Goal: Task Accomplishment & Management: Manage account settings

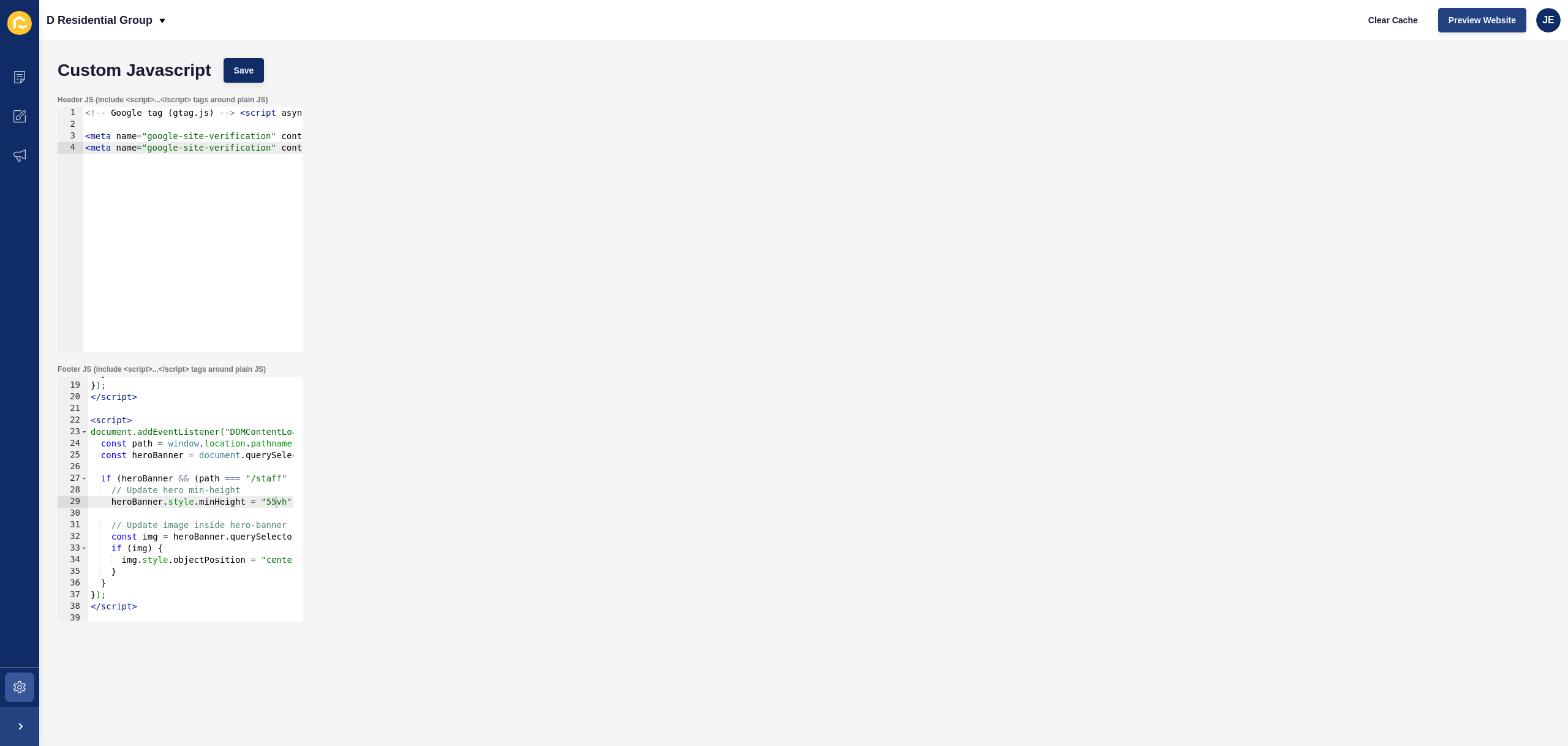
scroll to position [207, 0]
click at [1541, 23] on div "JE" at bounding box center [1548, 20] width 25 height 25
click at [1502, 95] on link "Logout" at bounding box center [1519, 102] width 90 height 27
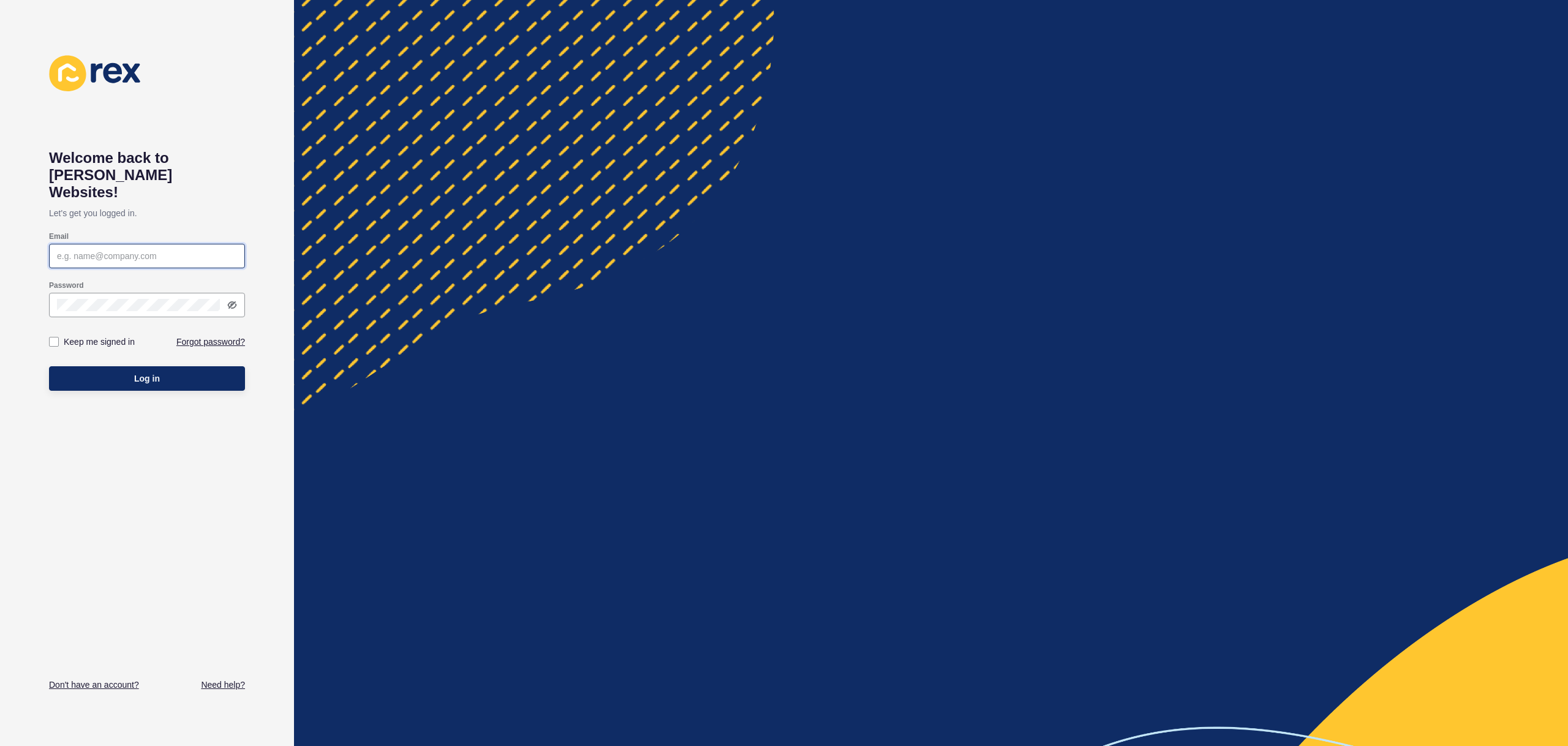
type input "[EMAIL_ADDRESS][PERSON_NAME][DOMAIN_NAME]"
click at [187, 366] on button "Log in" at bounding box center [147, 378] width 196 height 25
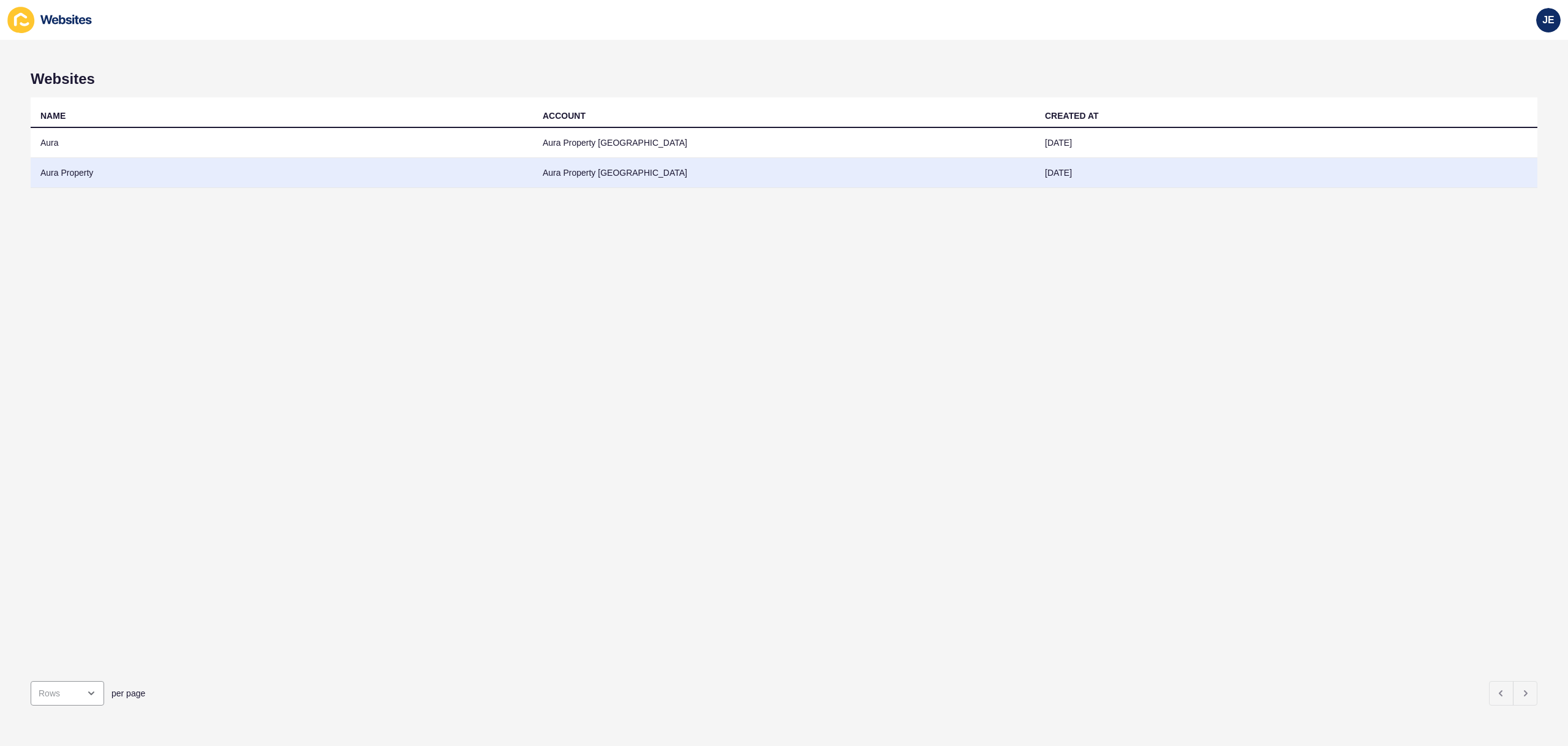
click at [199, 167] on td "Aura Property" at bounding box center [281, 173] width 502 height 30
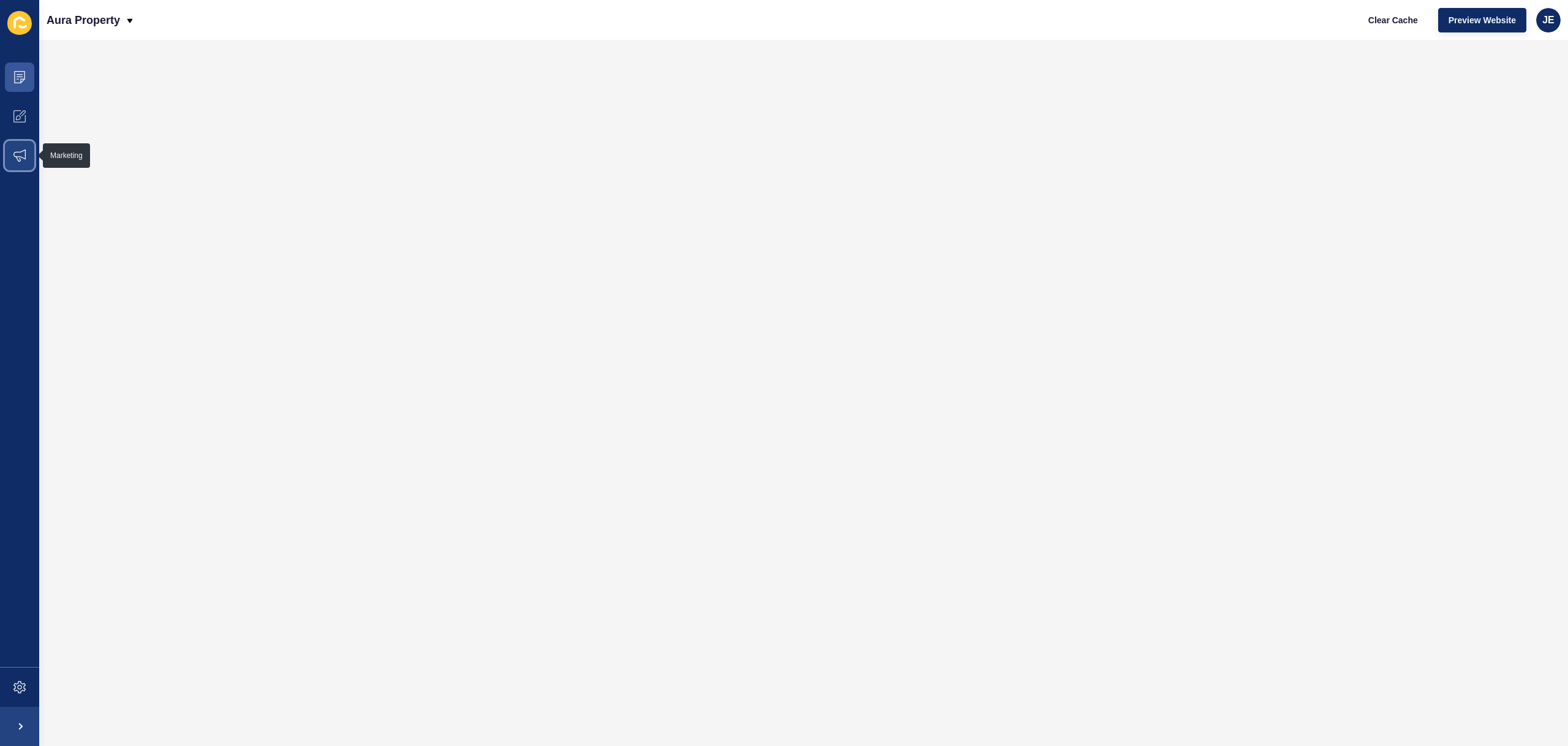
click at [22, 155] on icon at bounding box center [19, 155] width 12 height 12
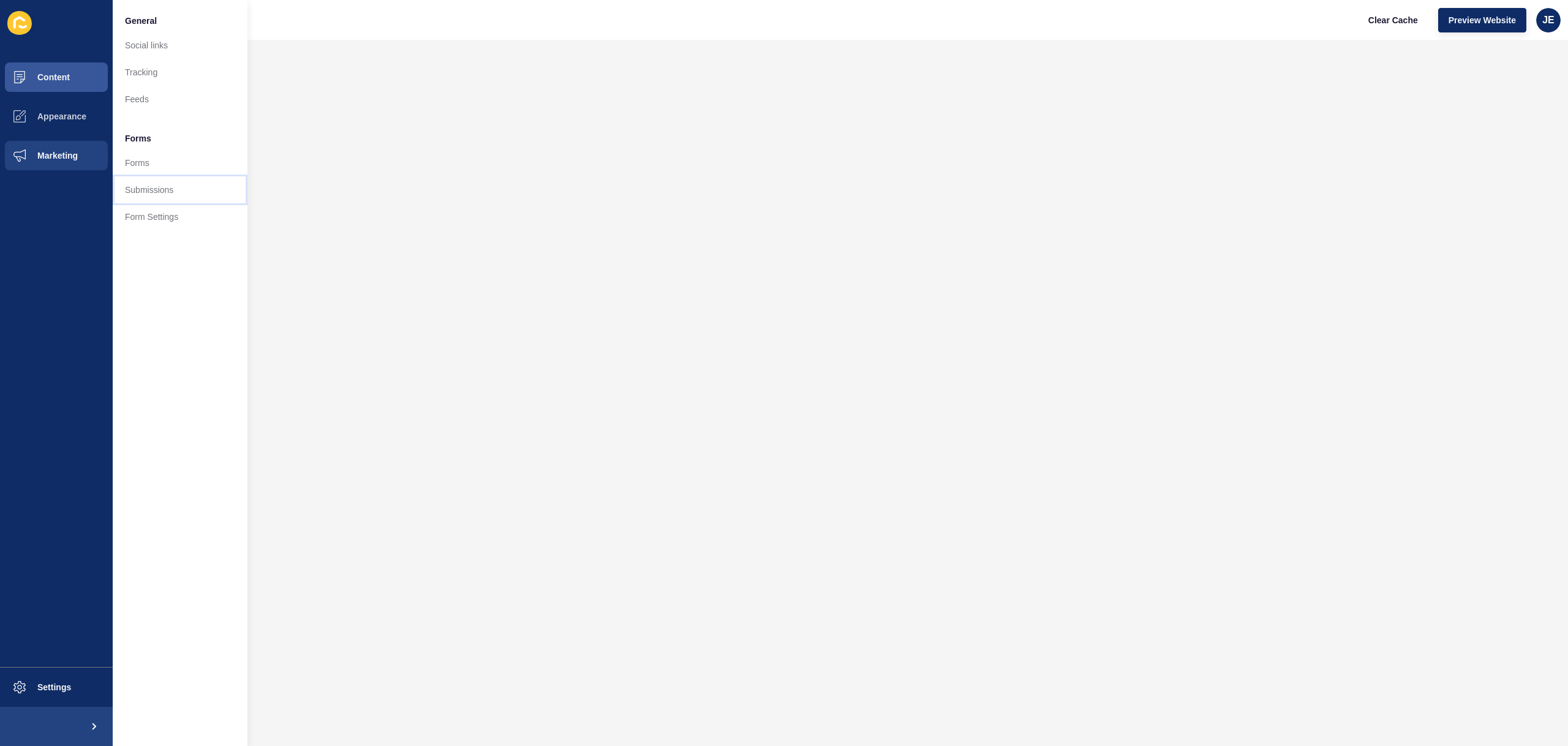
click at [161, 191] on link "Submissions" at bounding box center [180, 190] width 135 height 27
click at [162, 190] on div "Content Appearance Marketing Settings General Social links Tracking Feeds Forms…" at bounding box center [784, 373] width 1568 height 746
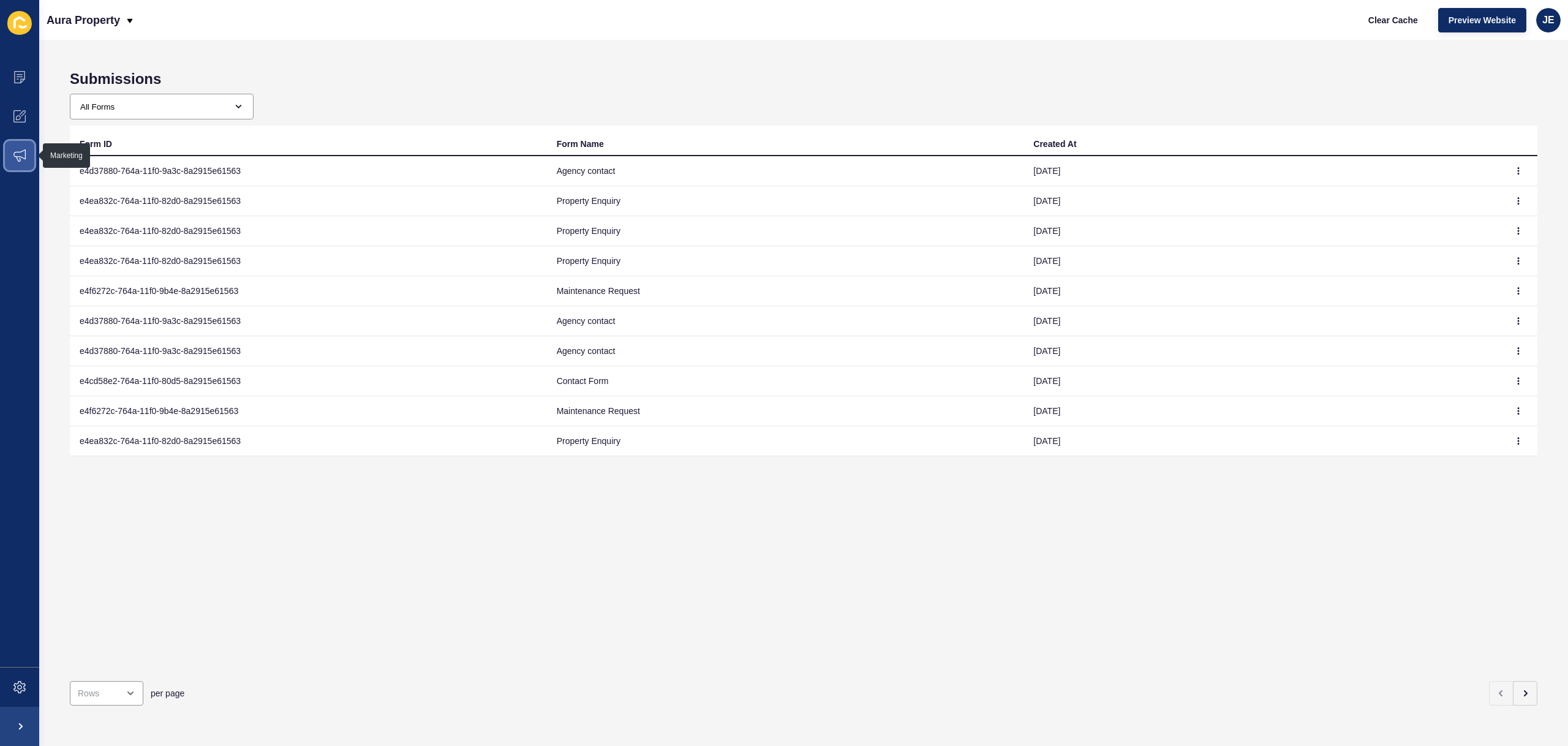
click at [15, 157] on icon at bounding box center [19, 155] width 12 height 12
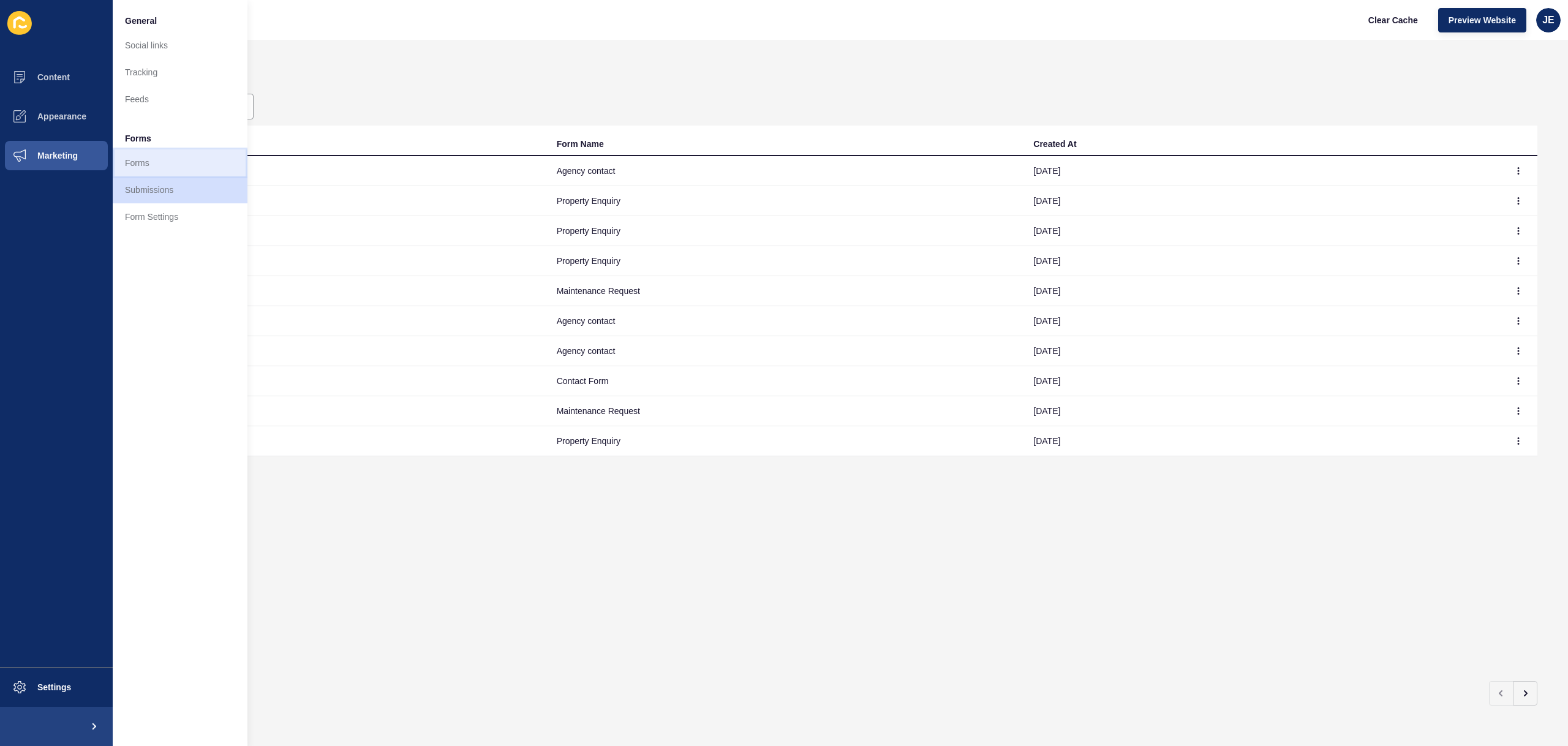
click at [149, 166] on link "Forms" at bounding box center [180, 163] width 135 height 27
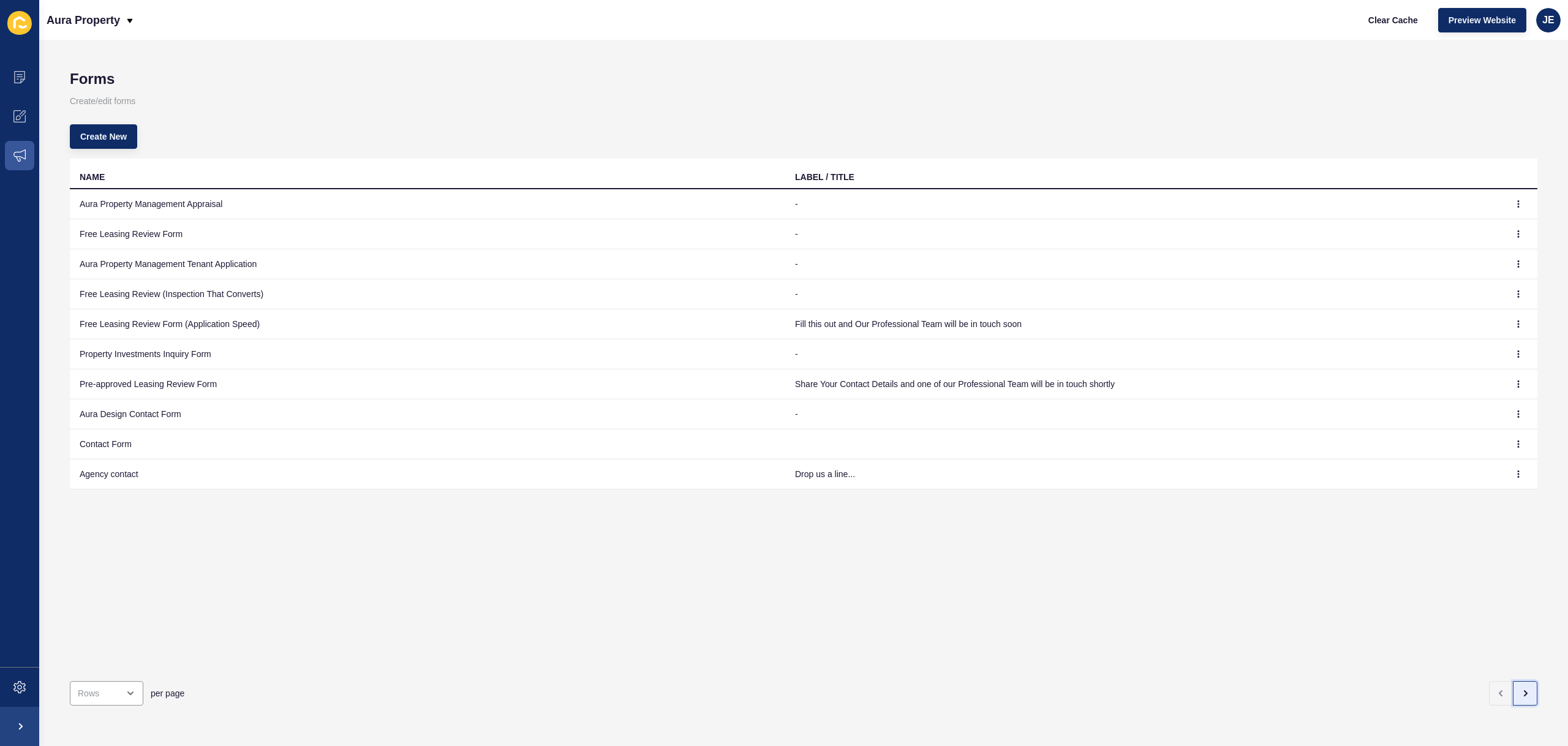
click at [1520, 689] on icon "button" at bounding box center [1525, 693] width 10 height 10
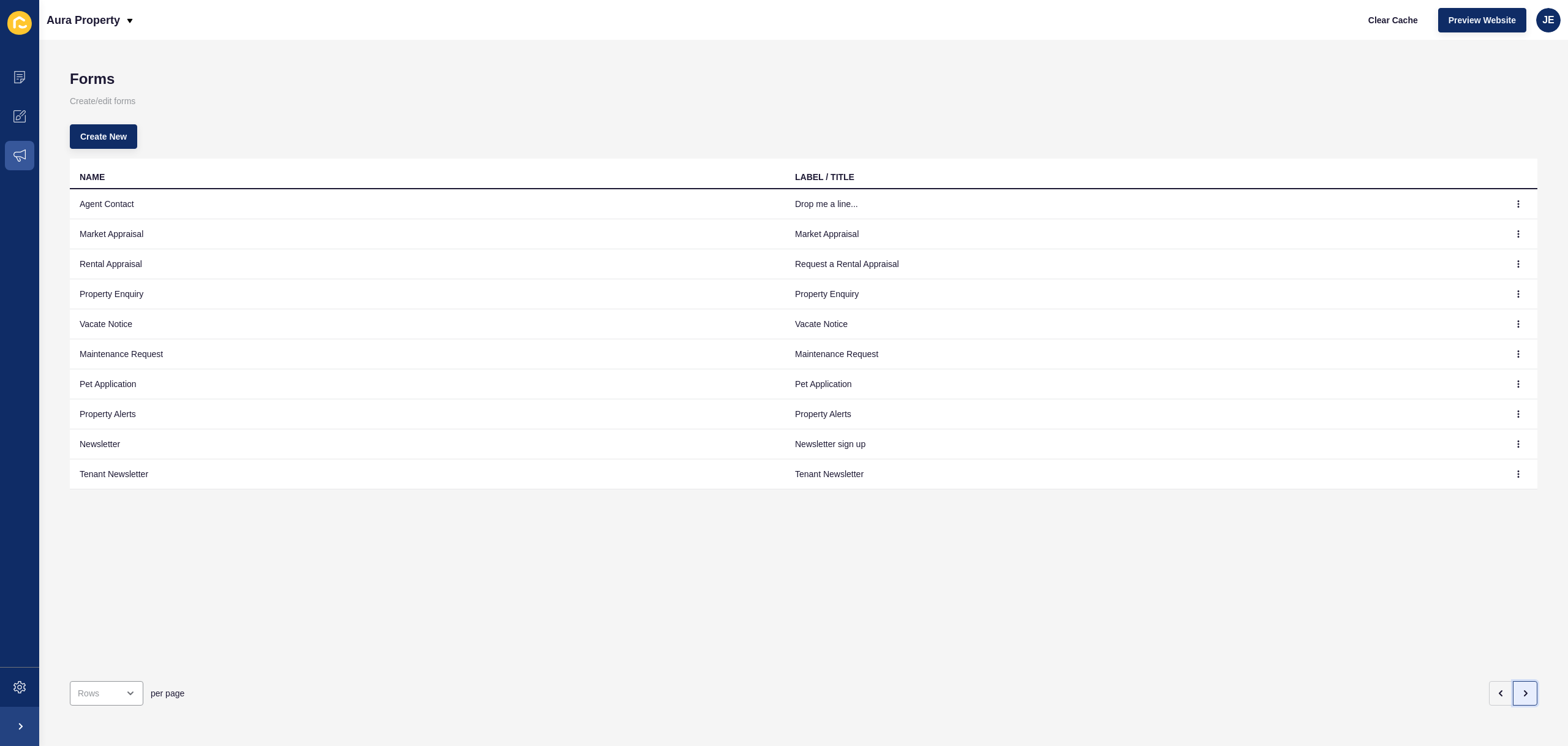
click at [1520, 689] on icon "button" at bounding box center [1525, 693] width 10 height 10
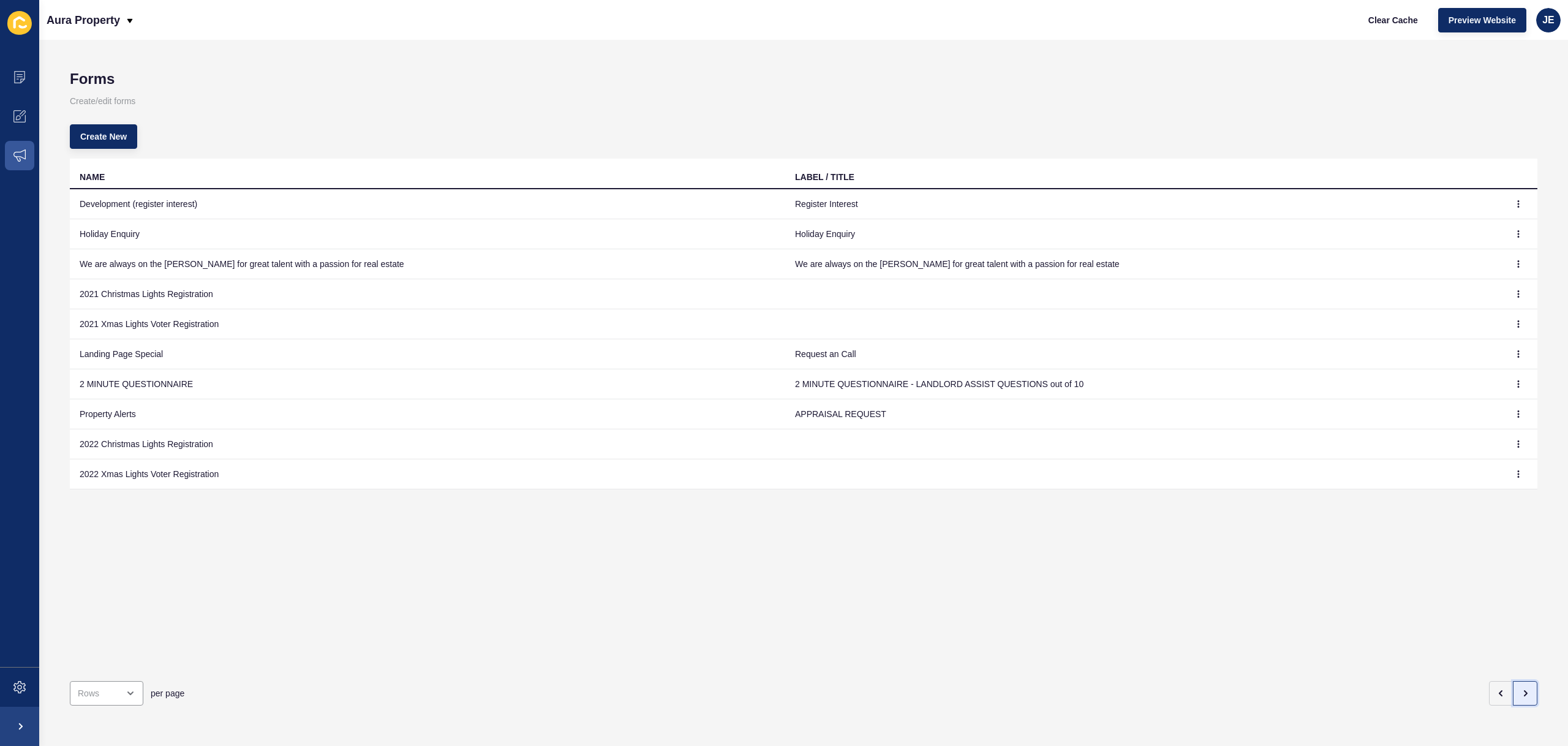
click at [1520, 689] on icon "button" at bounding box center [1525, 693] width 10 height 10
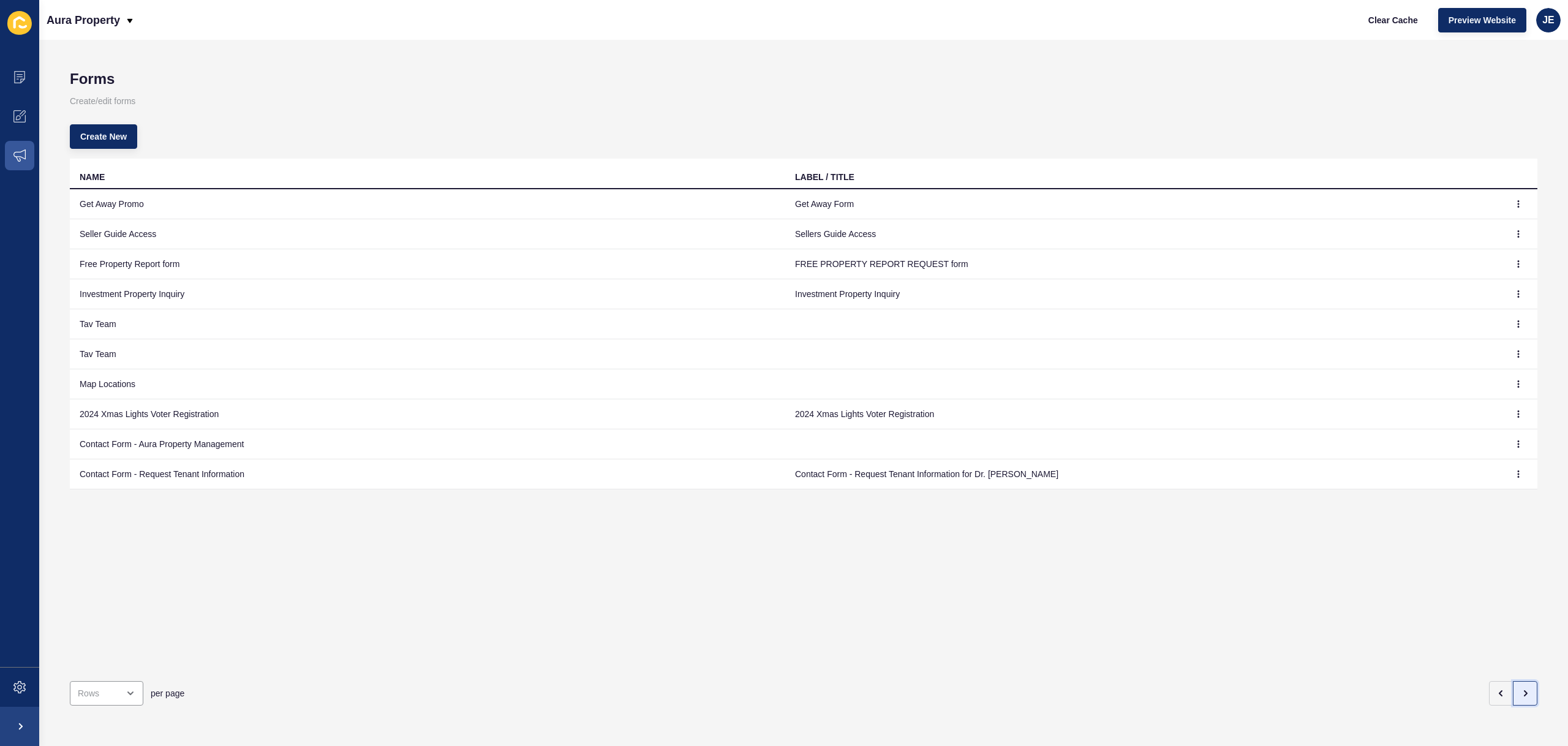
click at [1520, 689] on icon "button" at bounding box center [1525, 693] width 10 height 10
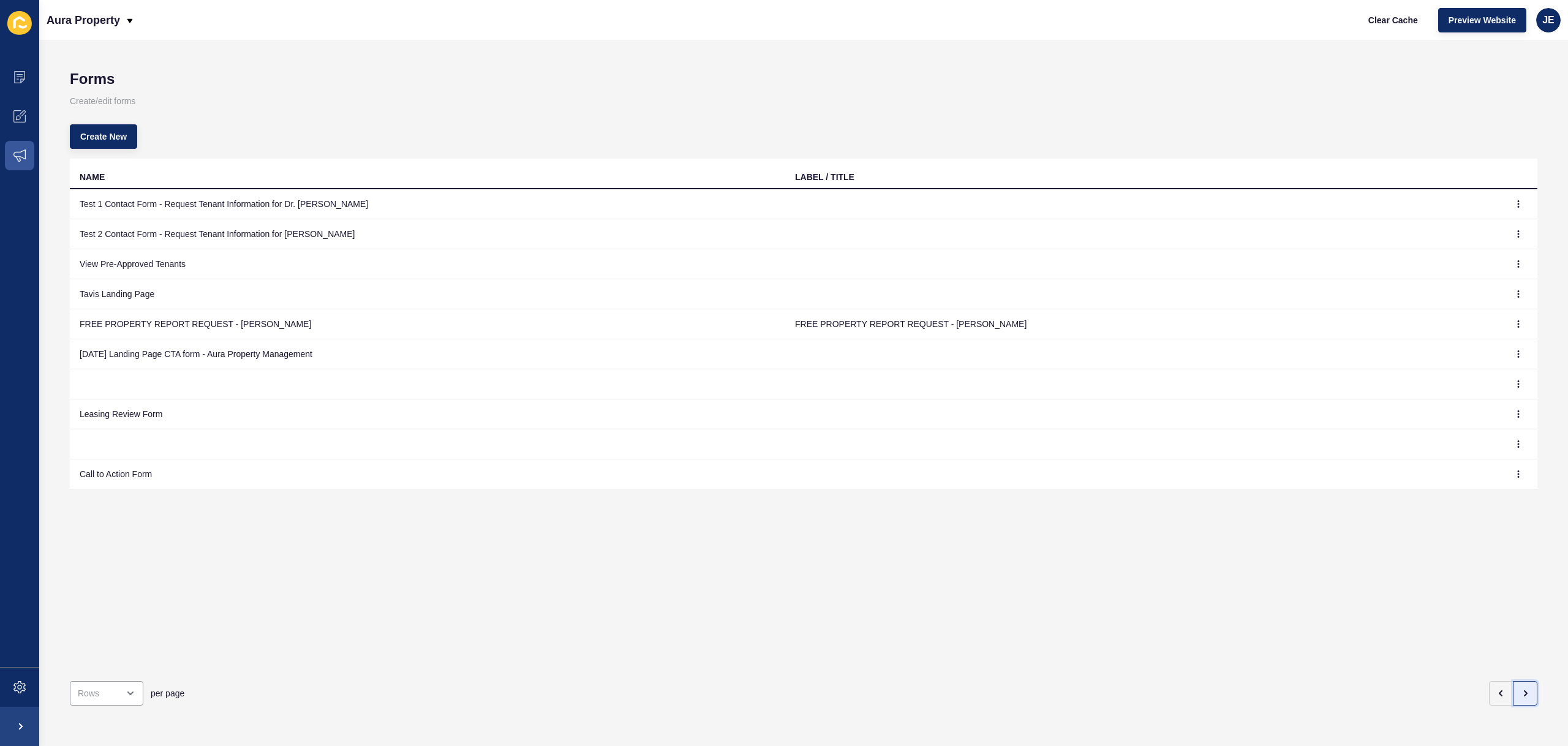
click at [1520, 689] on icon "button" at bounding box center [1525, 693] width 10 height 10
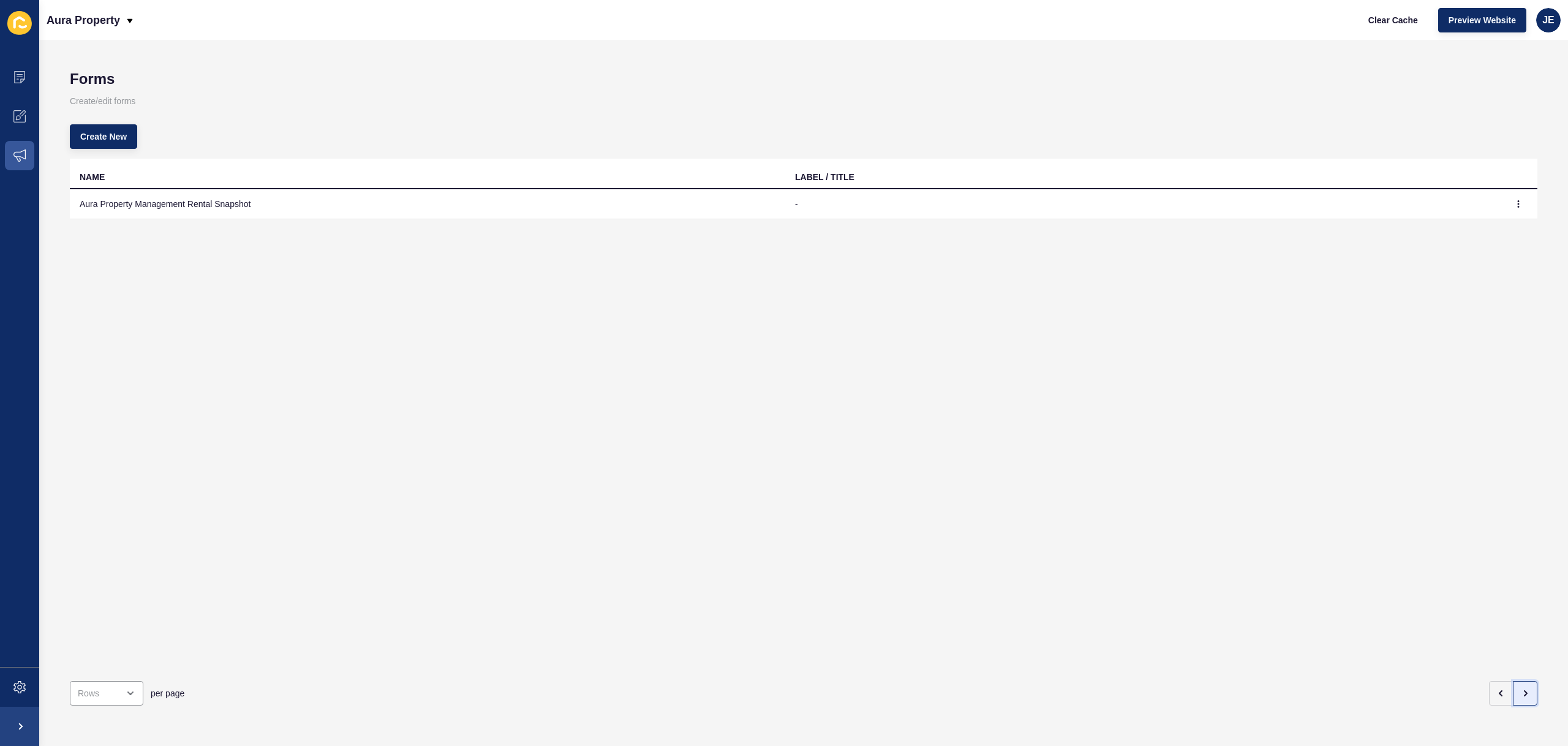
click at [1520, 689] on icon "button" at bounding box center [1525, 693] width 10 height 10
click at [1489, 687] on button "button" at bounding box center [1501, 693] width 25 height 25
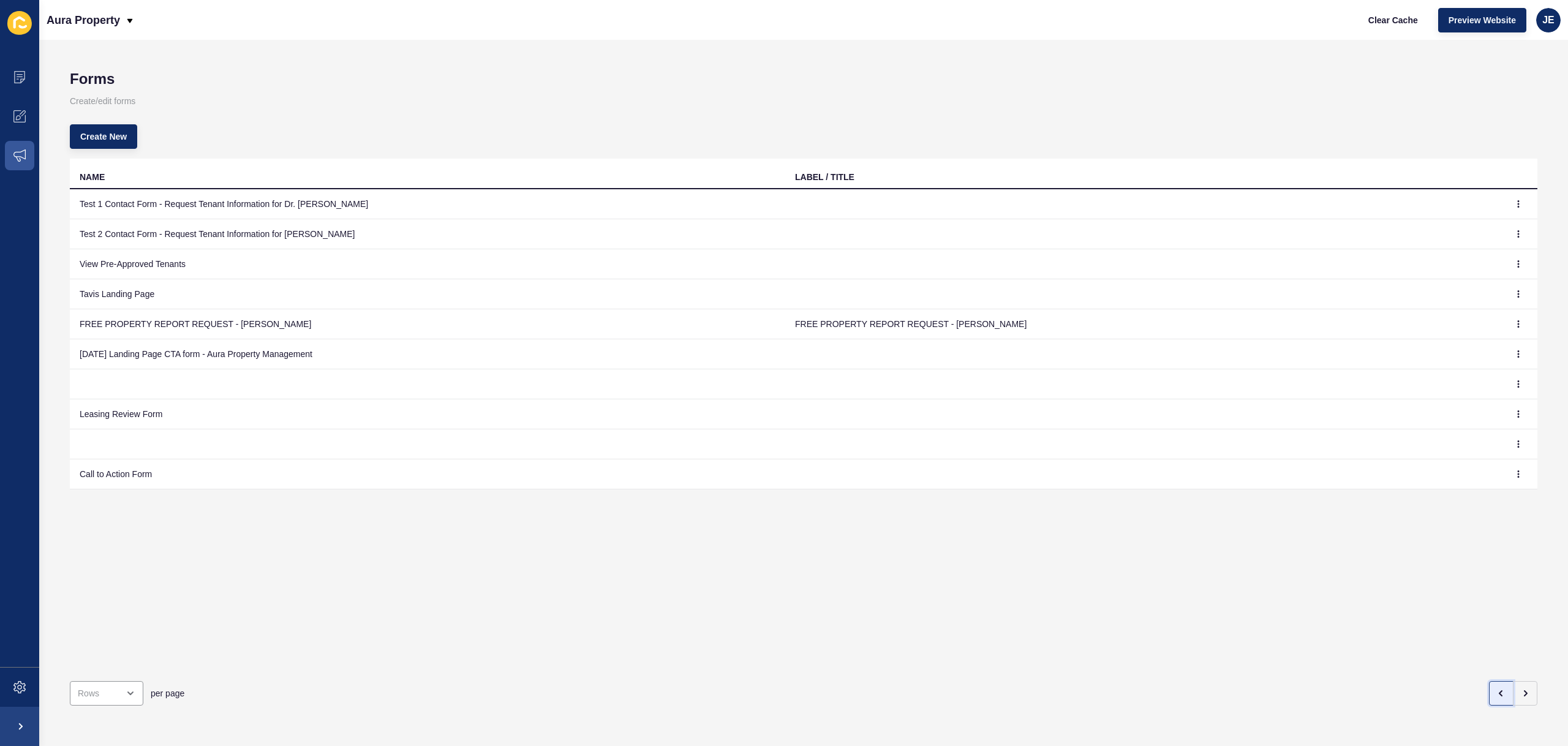
click at [1489, 687] on button "button" at bounding box center [1501, 693] width 25 height 25
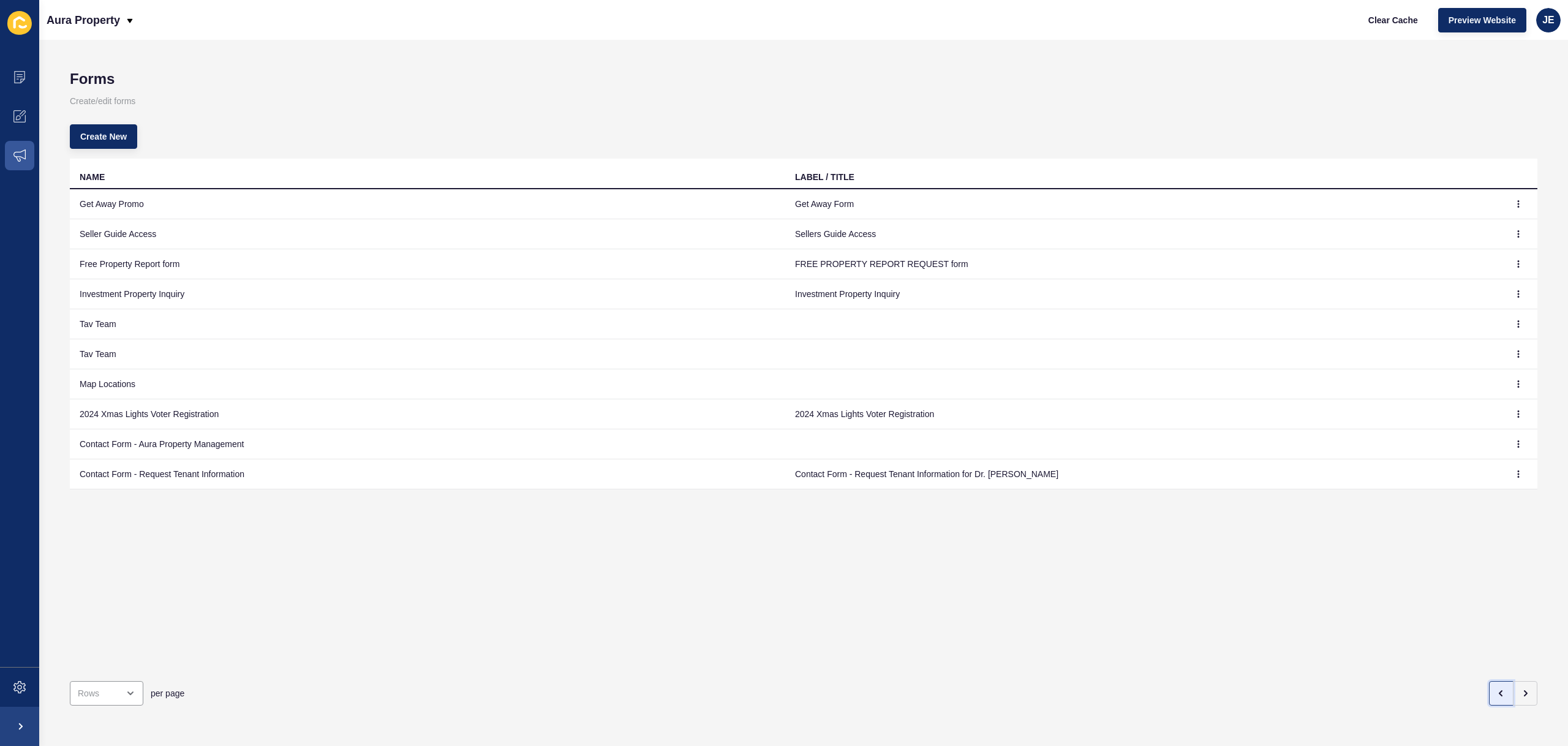
click at [1489, 687] on button "button" at bounding box center [1501, 693] width 25 height 25
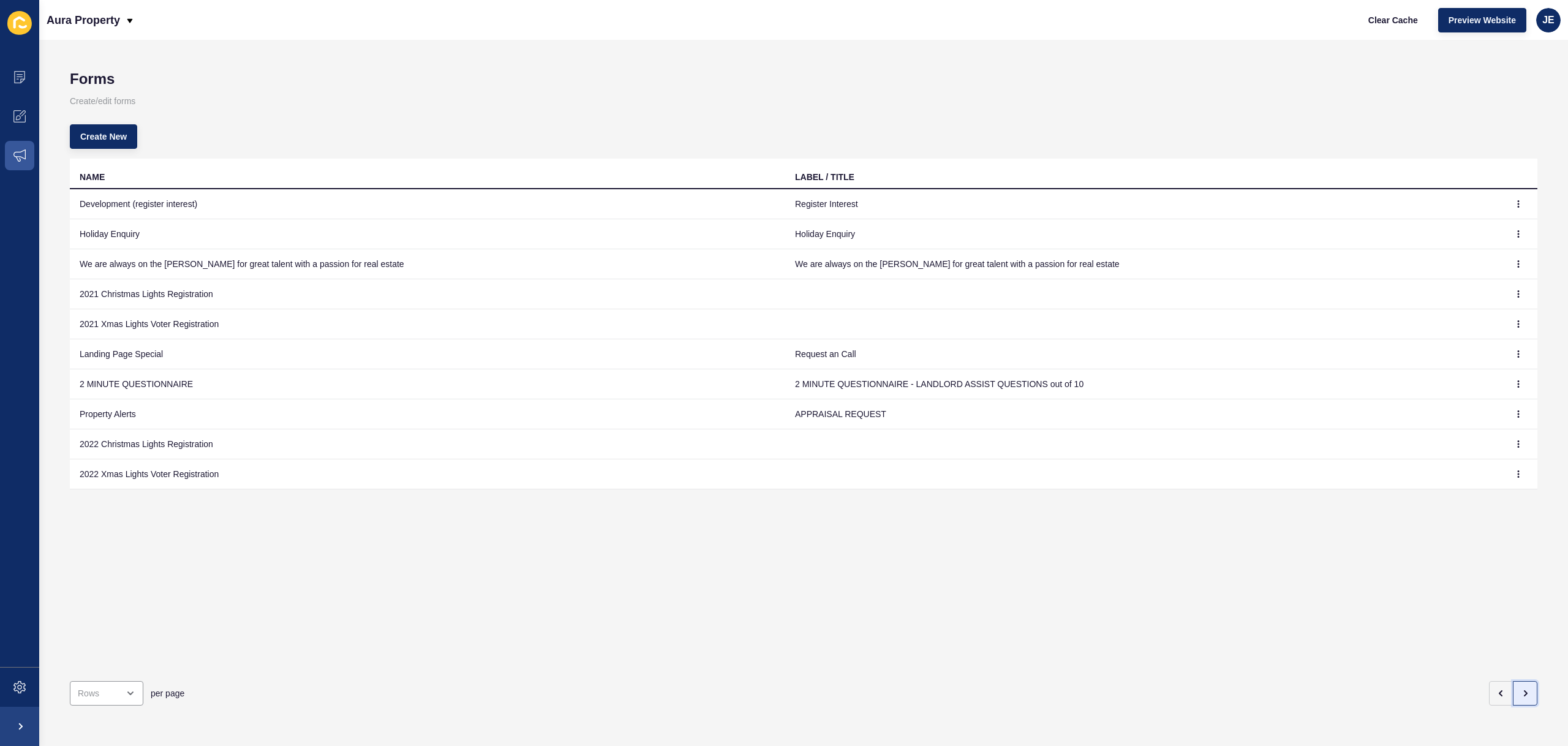
click at [1520, 689] on icon "button" at bounding box center [1525, 693] width 10 height 10
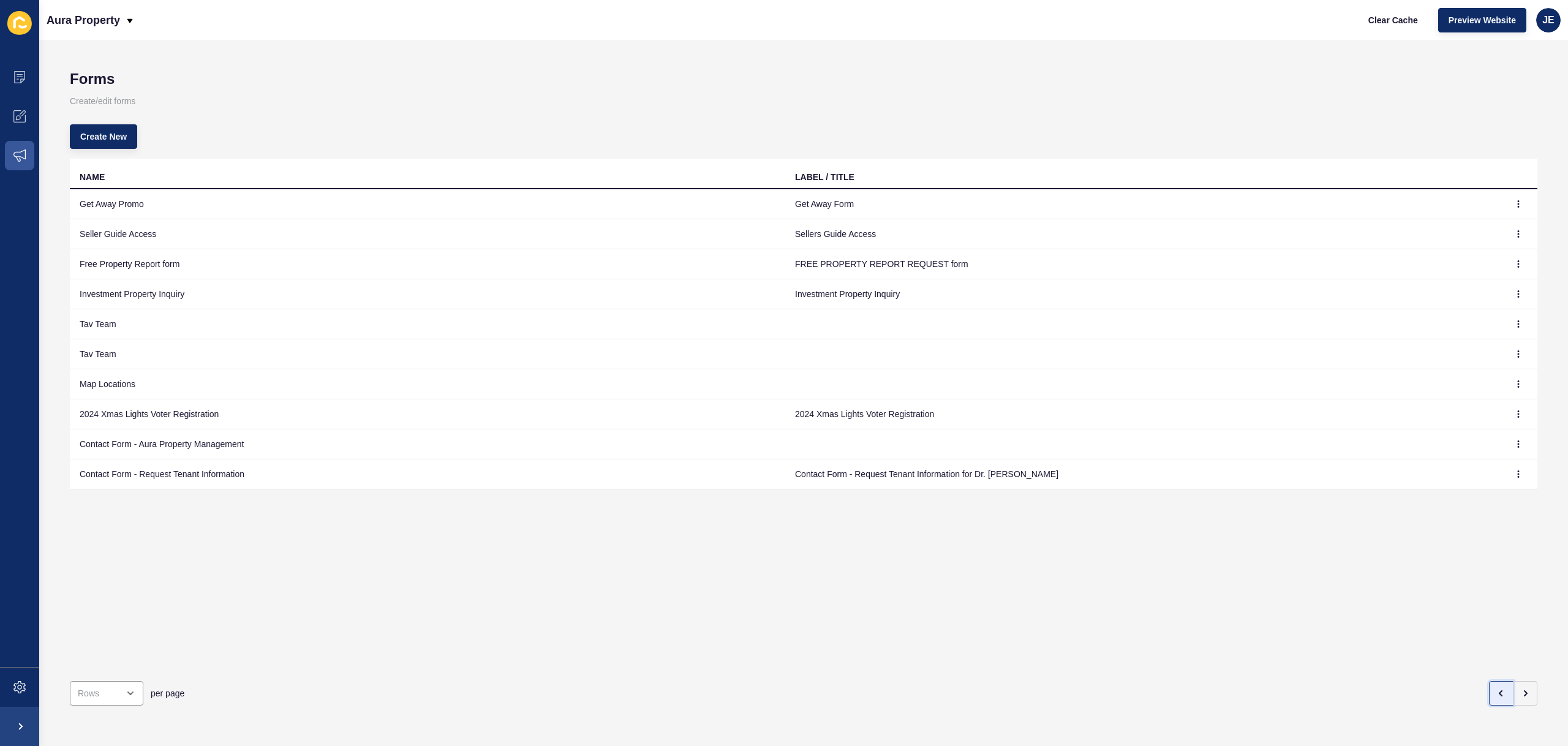
click at [1489, 687] on button "button" at bounding box center [1501, 693] width 25 height 25
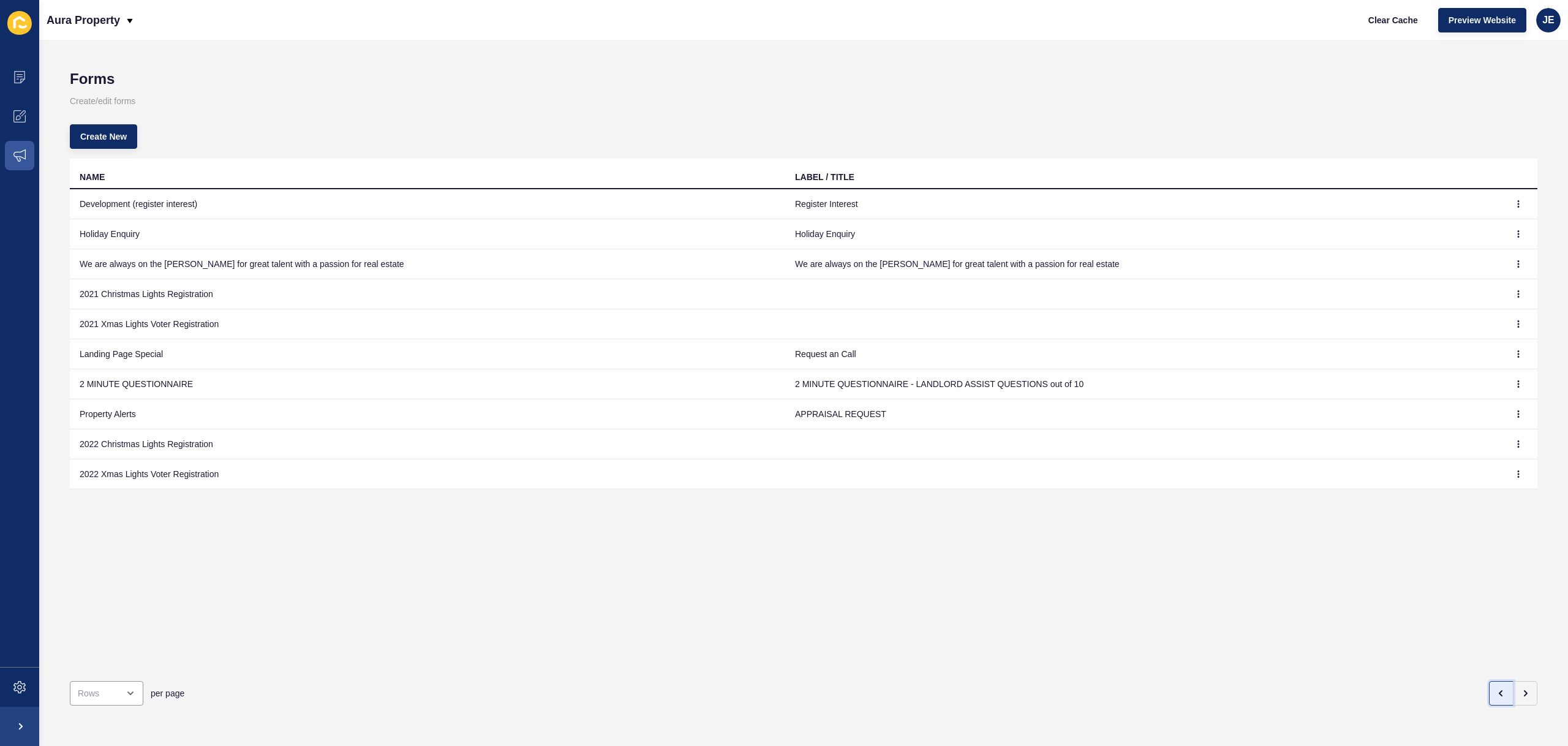
click at [1489, 687] on button "button" at bounding box center [1501, 693] width 25 height 25
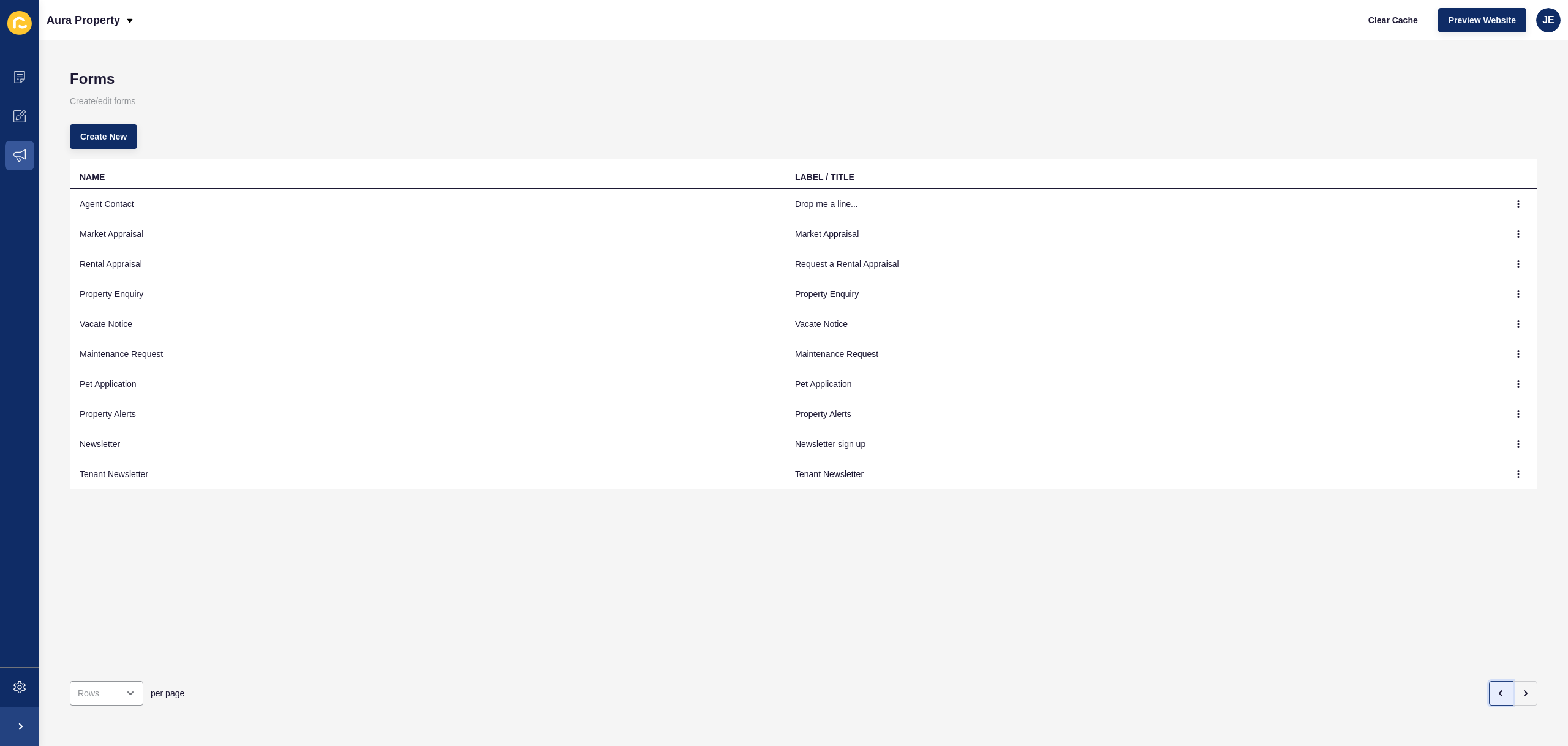
click at [1489, 687] on button "button" at bounding box center [1501, 693] width 25 height 25
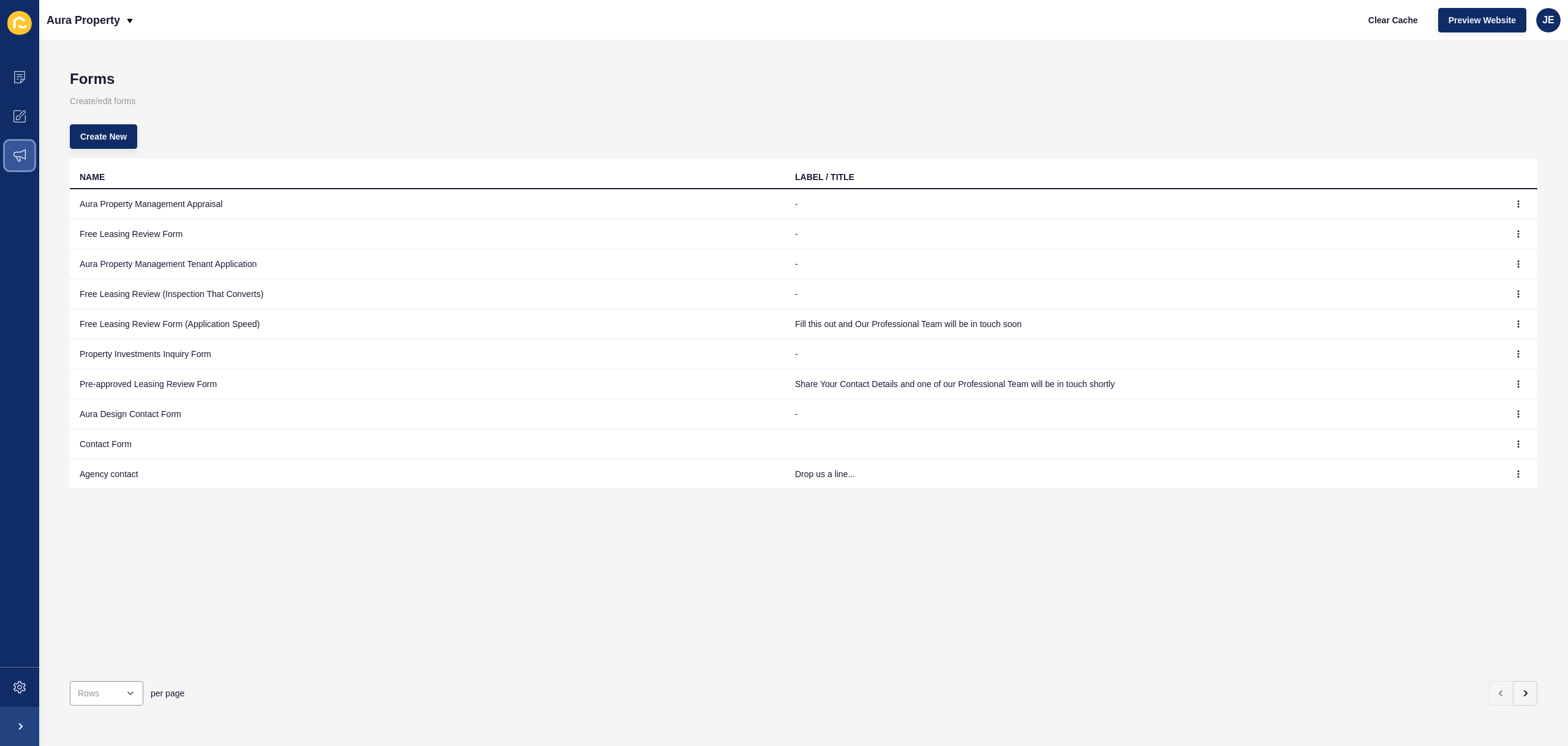
click at [10, 165] on span at bounding box center [19, 155] width 39 height 39
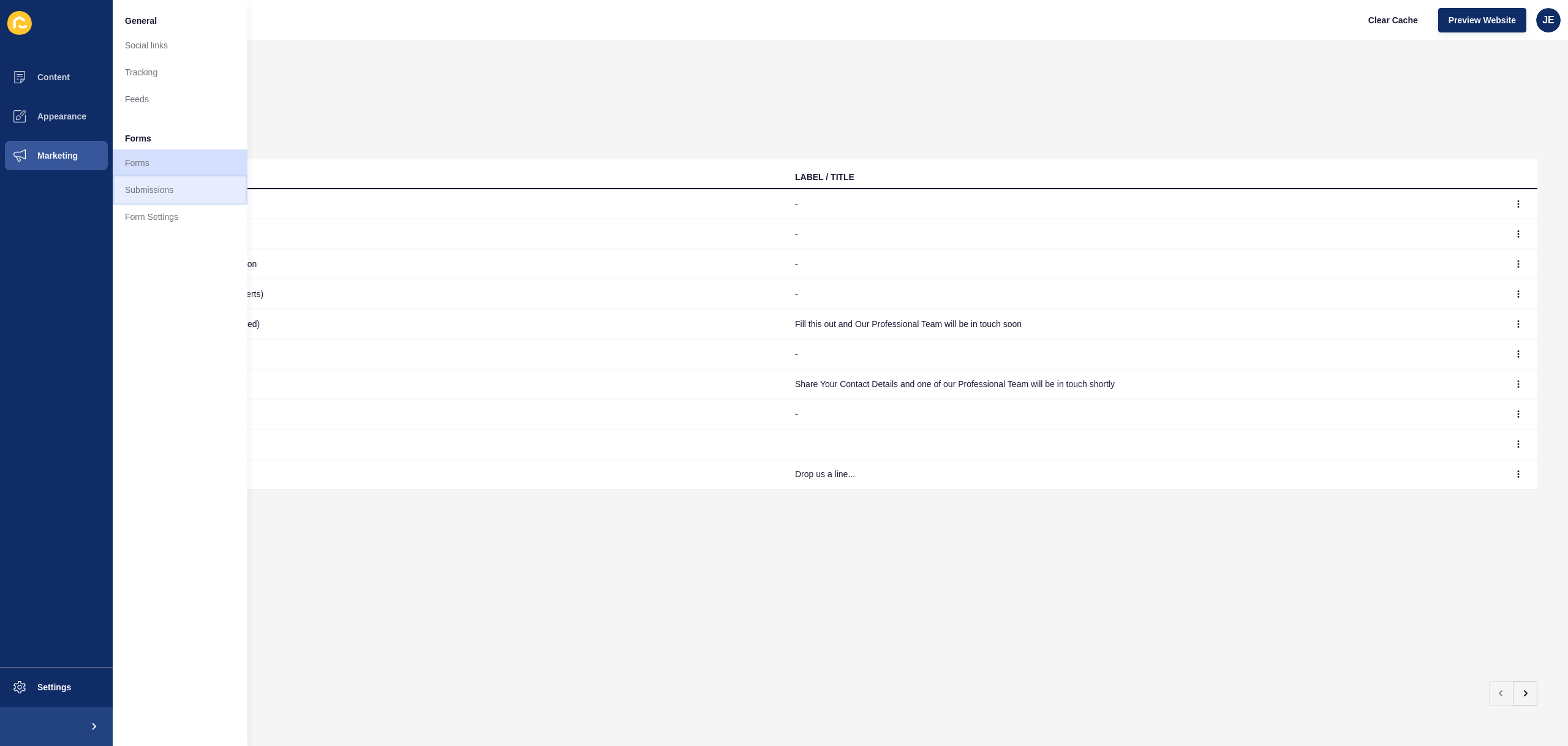
click at [189, 191] on link "Submissions" at bounding box center [180, 190] width 135 height 27
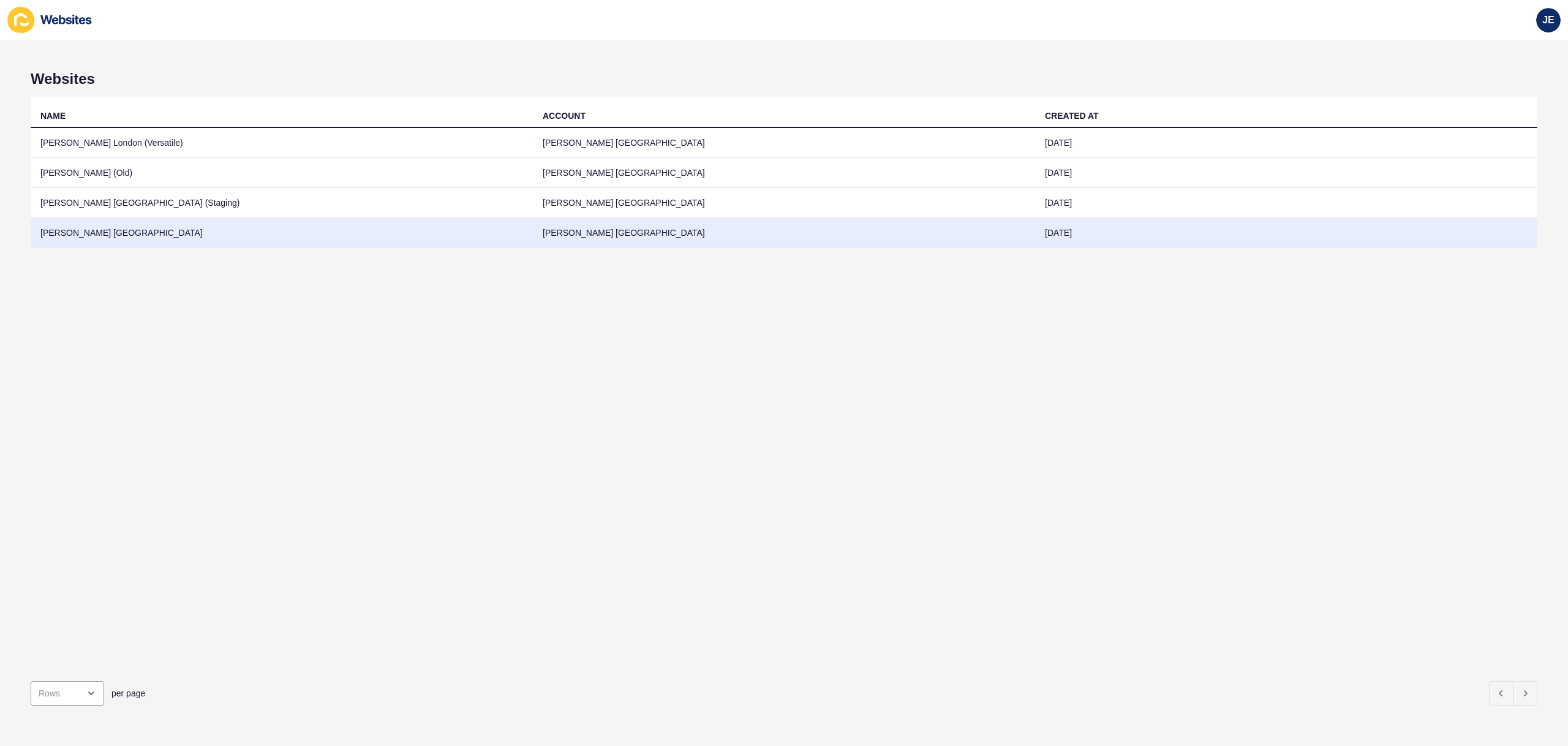
click at [192, 234] on td "[PERSON_NAME] [GEOGRAPHIC_DATA]" at bounding box center [281, 233] width 502 height 30
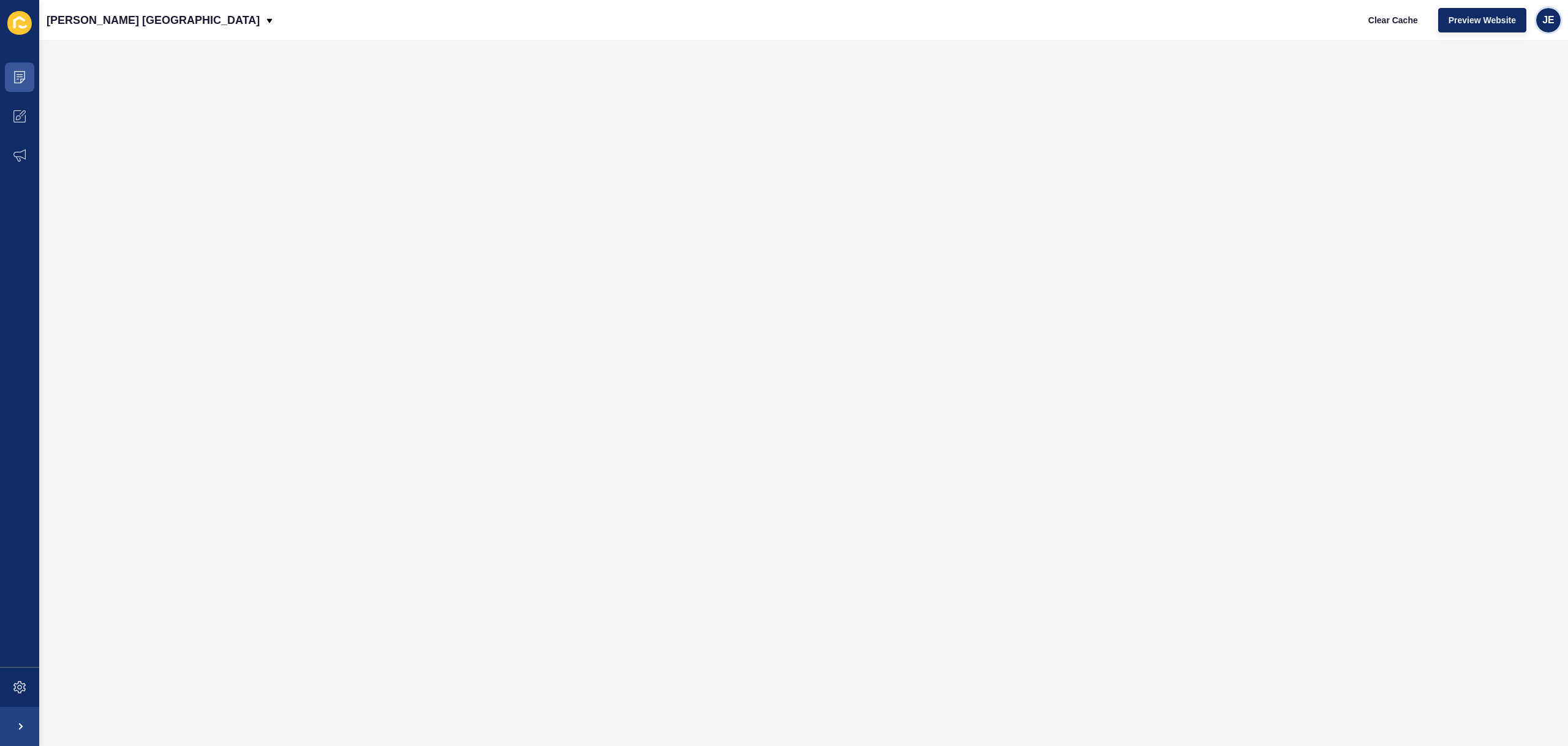
click at [1553, 27] on div "JE" at bounding box center [1548, 20] width 25 height 25
click at [1505, 101] on link "Logout" at bounding box center [1519, 102] width 90 height 27
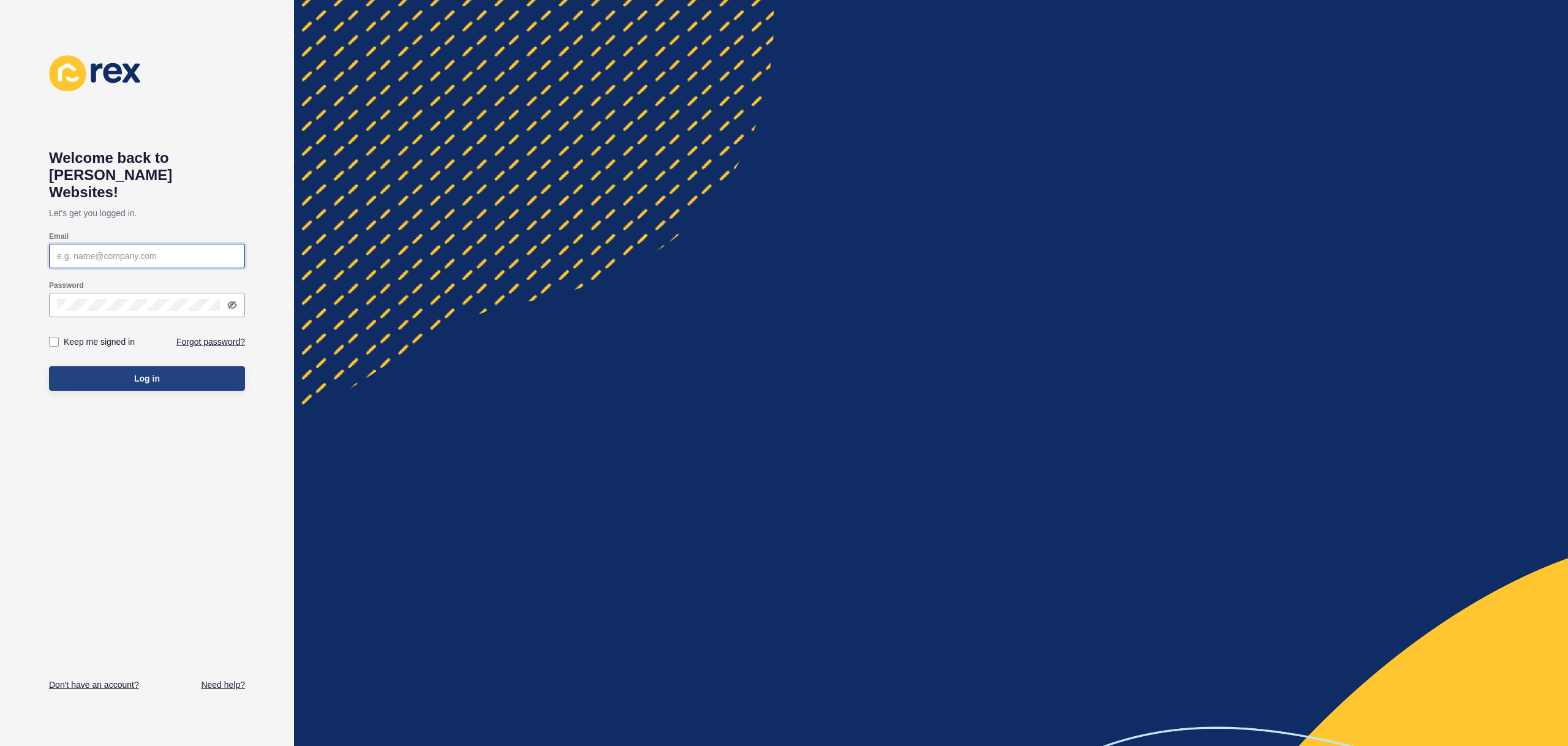
type input "[EMAIL_ADDRESS][PERSON_NAME][DOMAIN_NAME]"
click at [85, 366] on button "Log in" at bounding box center [147, 378] width 196 height 25
